Goal: Task Accomplishment & Management: Manage account settings

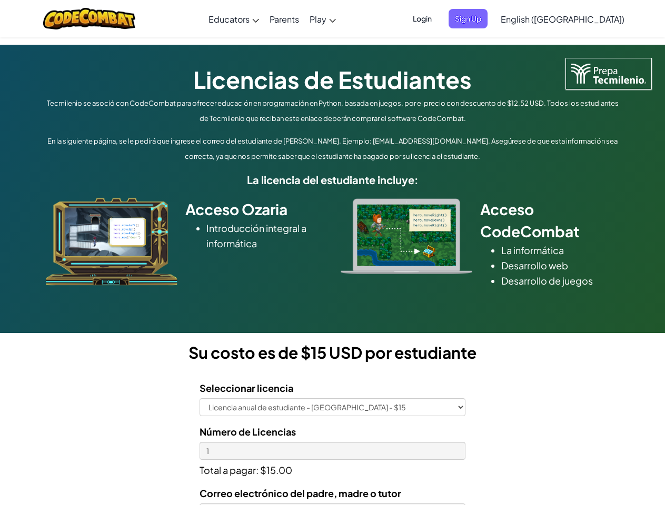
click at [333, 253] on div at bounding box center [406, 236] width 147 height 76
click at [438, 18] on span "Login" at bounding box center [422, 18] width 32 height 19
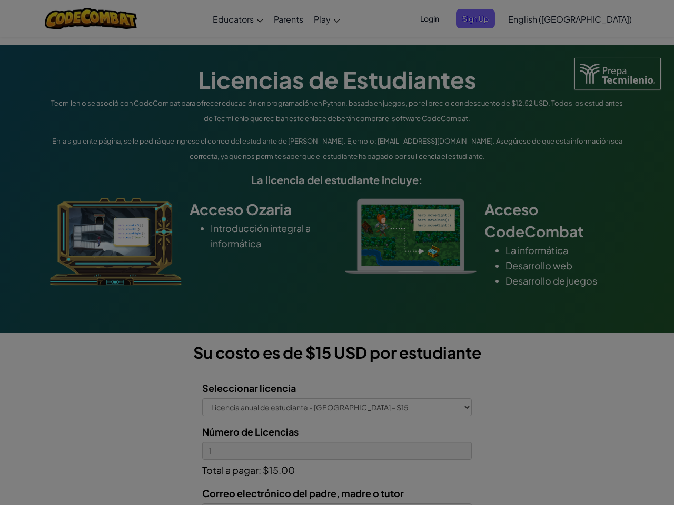
click at [0, 0] on div "Log In Unknown Error Email or Username : Forgot your password? Password : Log I…" at bounding box center [0, 0] width 0 height 0
click at [532, 18] on div "Log In Unknown Error Email or Username : Forgot your password? Password : Log I…" at bounding box center [337, 252] width 674 height 505
click at [589, 19] on div at bounding box center [337, 252] width 674 height 505
